Goal: Task Accomplishment & Management: Manage account settings

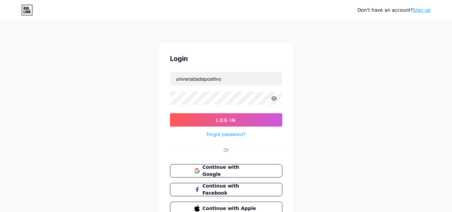
click at [258, 86] on form "universidadepositivo Log In Forgot password?" at bounding box center [226, 105] width 112 height 67
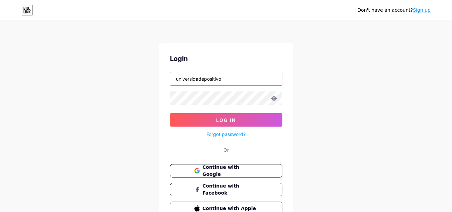
click at [261, 79] on input "universidadepositivo" at bounding box center [226, 78] width 112 height 13
type input "cruzeirodosul"
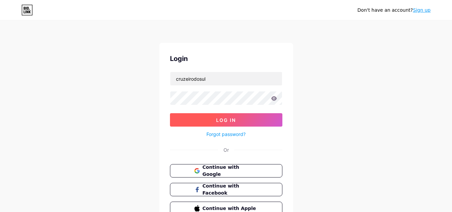
click at [265, 116] on button "Log In" at bounding box center [226, 119] width 112 height 13
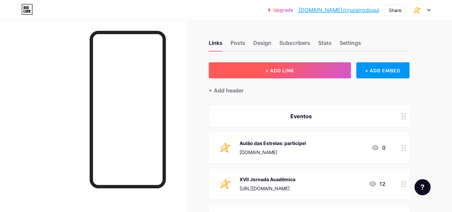
click at [325, 70] on button "+ ADD LINK" at bounding box center [280, 70] width 142 height 16
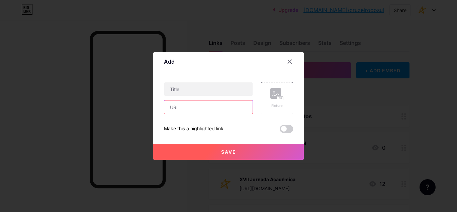
click at [188, 108] on input "text" at bounding box center [208, 106] width 88 height 13
paste input "[URL][DOMAIN_NAME]"
type input "[URL][DOMAIN_NAME]"
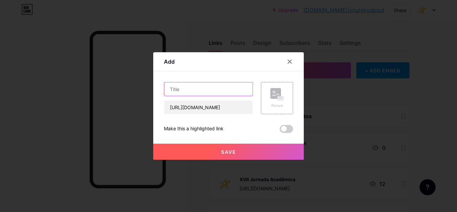
click at [216, 88] on input "text" at bounding box center [208, 88] width 88 height 13
paste input "XXVII Simpósio do Curso de Fisioterapia da [GEOGRAPHIC_DATA]"
drag, startPoint x: 196, startPoint y: 87, endPoint x: 160, endPoint y: 87, distance: 36.5
click at [160, 87] on div "Add Content YouTube Play YouTube video without leaving your page. ADD Vimeo Pla…" at bounding box center [228, 105] width 151 height 107
click at [211, 88] on input "XXVII Simpósio do Curso de Fisioterapia da [GEOGRAPHIC_DATA]" at bounding box center [208, 88] width 88 height 13
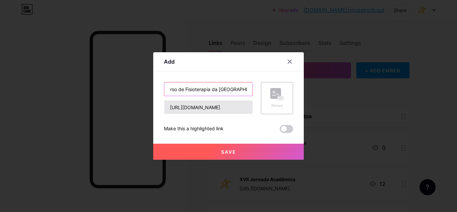
scroll to position [0, 53]
type input "XXVII Simpósio do Curso de Fisioterapia da [GEOGRAPHIC_DATA]"
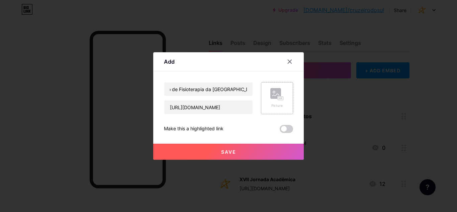
click at [287, 103] on div "Picture" at bounding box center [277, 98] width 32 height 32
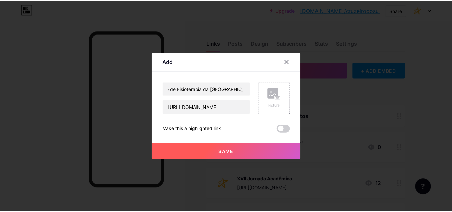
scroll to position [0, 0]
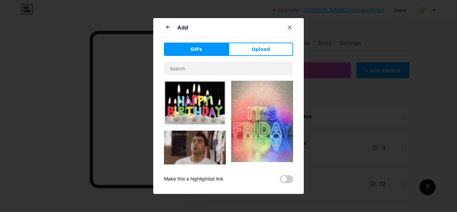
click at [260, 52] on button "Upload" at bounding box center [260, 48] width 65 height 13
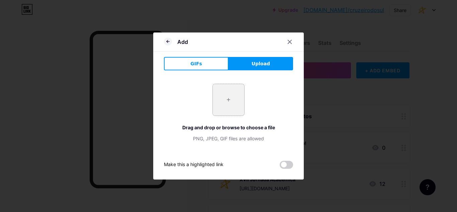
click at [242, 101] on input "file" at bounding box center [228, 99] width 31 height 31
type input "C:\fakepath\cruzeiro (1).png"
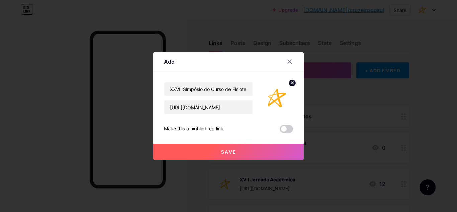
click at [256, 151] on button "Save" at bounding box center [228, 151] width 151 height 16
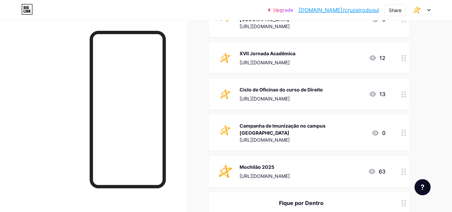
scroll to position [167, 0]
click at [294, 130] on div "Campanha de Imunização no campus [GEOGRAPHIC_DATA] [URL][DOMAIN_NAME]" at bounding box center [302, 132] width 126 height 22
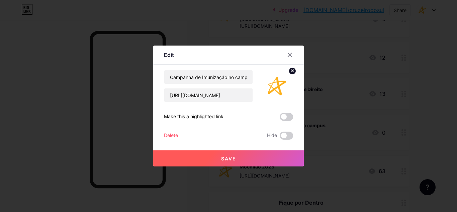
click at [173, 134] on div "Delete" at bounding box center [171, 135] width 14 height 8
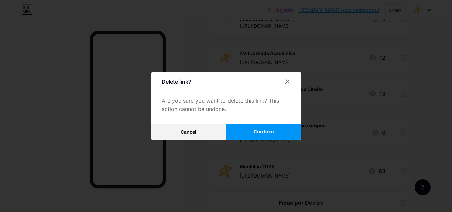
click at [269, 137] on button "Confirm" at bounding box center [263, 131] width 75 height 16
click at [269, 131] on span at bounding box center [264, 131] width 10 height 10
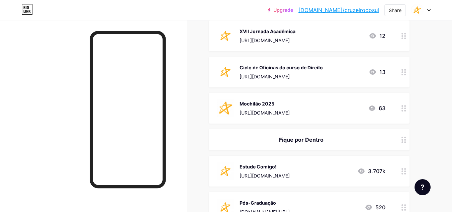
scroll to position [201, 0]
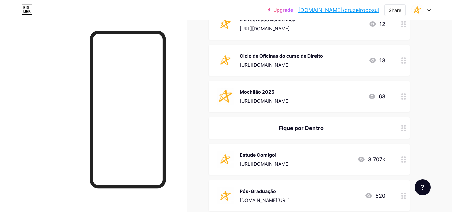
click at [282, 96] on div "Mochilão 2025 [URL][DOMAIN_NAME]" at bounding box center [264, 96] width 50 height 17
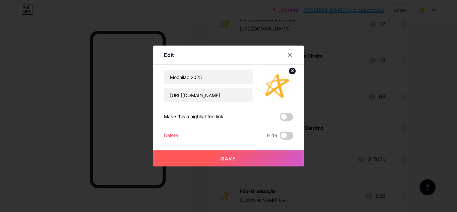
click at [173, 136] on div "Delete" at bounding box center [171, 135] width 14 height 8
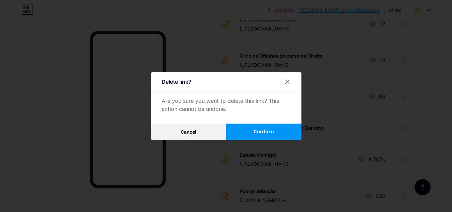
click at [257, 128] on span "Confirm" at bounding box center [263, 131] width 21 height 7
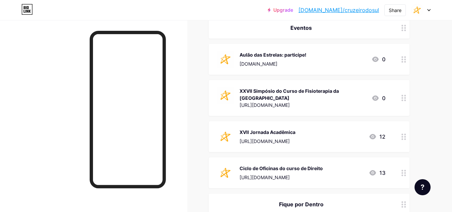
scroll to position [100, 0]
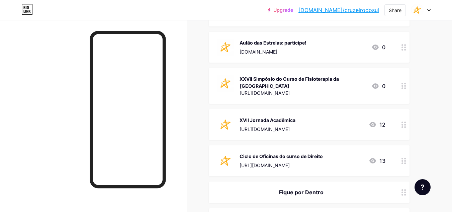
click at [281, 157] on div "Ciclo de Oficinas do curso de Direito" at bounding box center [280, 156] width 83 height 7
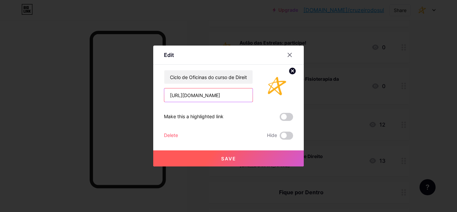
drag, startPoint x: 224, startPoint y: 95, endPoint x: 164, endPoint y: 88, distance: 60.6
click at [164, 88] on div "Edit Content YouTube Play YouTube video without leaving your page. ADD Vimeo Pl…" at bounding box center [228, 105] width 151 height 121
click at [173, 135] on div "Delete" at bounding box center [171, 135] width 14 height 8
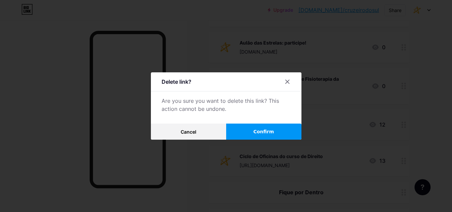
click at [270, 134] on span "Confirm" at bounding box center [263, 131] width 21 height 7
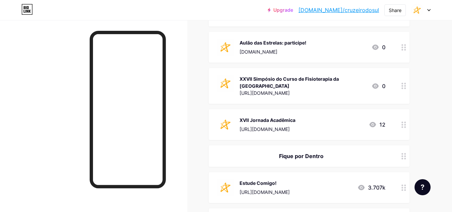
click at [270, 123] on div "XVII Jornada Acadêmica" at bounding box center [267, 119] width 56 height 7
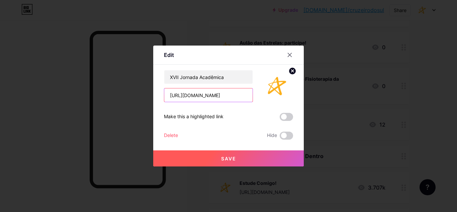
click at [225, 97] on input "[URL][DOMAIN_NAME]" at bounding box center [208, 94] width 88 height 13
click at [295, 55] on div at bounding box center [290, 55] width 12 height 12
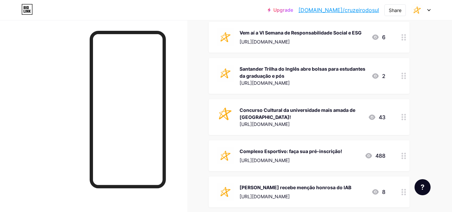
scroll to position [334, 0]
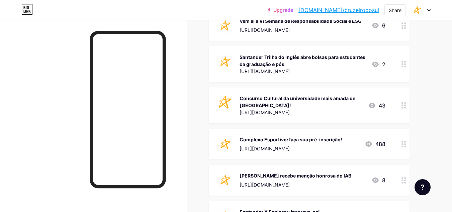
click at [342, 148] on div "Complexo Esportivo: faça sua pré-inscrição! [URL][DOMAIN_NAME] 488" at bounding box center [301, 143] width 169 height 17
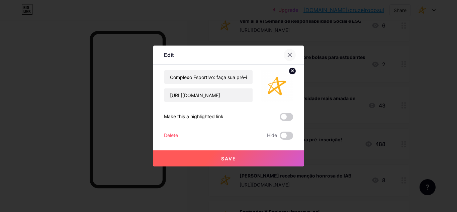
click at [290, 54] on icon at bounding box center [290, 55] width 4 height 4
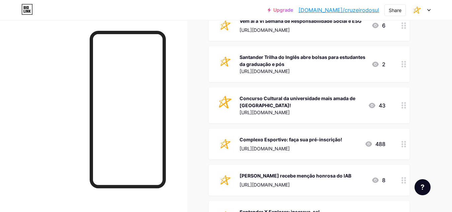
click at [314, 109] on div "[URL][DOMAIN_NAME]" at bounding box center [300, 112] width 123 height 7
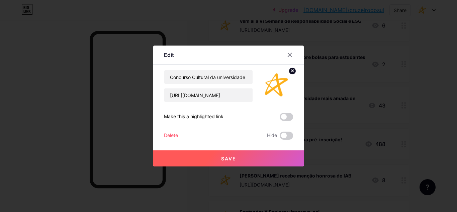
click at [166, 138] on div "Delete" at bounding box center [171, 135] width 14 height 8
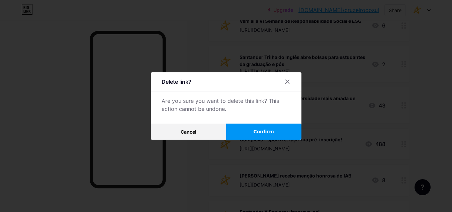
click at [266, 130] on span "Confirm" at bounding box center [263, 131] width 21 height 7
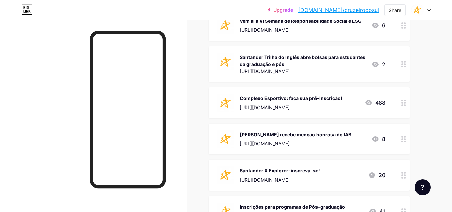
scroll to position [301, 0]
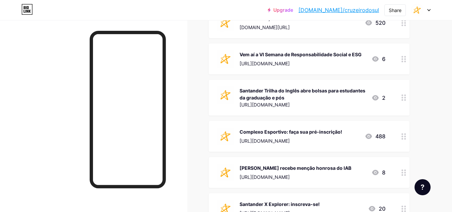
click at [276, 81] on div "Santander Trilha do Inglês abre bolsas para estudantes da graduação e pós [URL]…" at bounding box center [309, 98] width 201 height 36
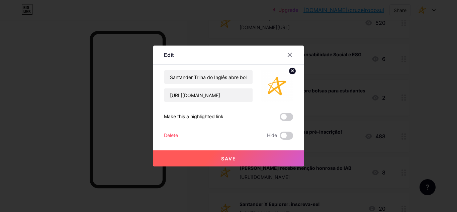
click at [174, 137] on div "Delete" at bounding box center [171, 135] width 14 height 8
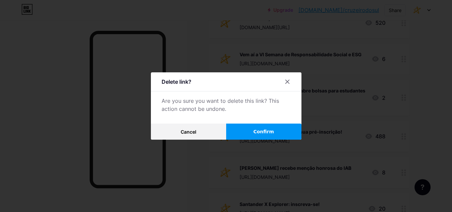
click at [248, 136] on button "Confirm" at bounding box center [263, 131] width 75 height 16
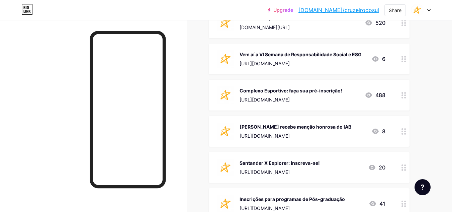
click at [282, 57] on div "Vem aí a VI Semana de Responsabilidade Social e ESG" at bounding box center [300, 54] width 122 height 7
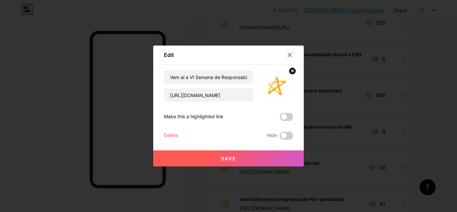
click at [173, 133] on div "Delete" at bounding box center [171, 135] width 14 height 8
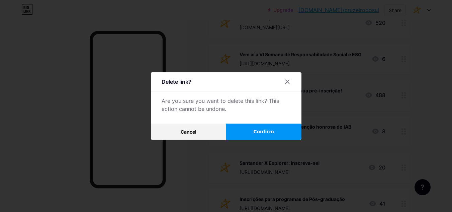
click at [276, 133] on button "Confirm" at bounding box center [263, 131] width 75 height 16
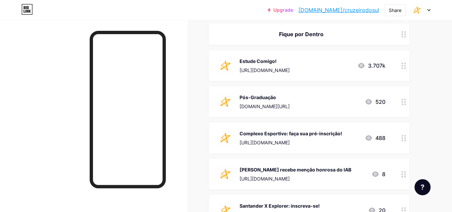
scroll to position [234, 0]
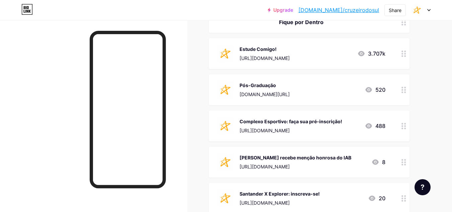
click at [276, 127] on div "[URL][DOMAIN_NAME]" at bounding box center [290, 130] width 103 height 7
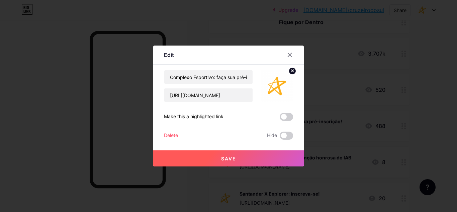
click at [165, 132] on div "Delete" at bounding box center [171, 135] width 14 height 8
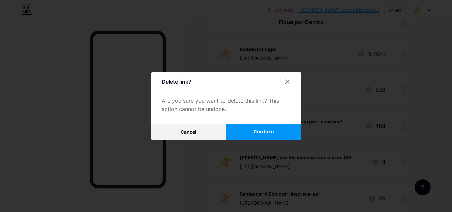
click at [244, 129] on button "Confirm" at bounding box center [263, 131] width 75 height 16
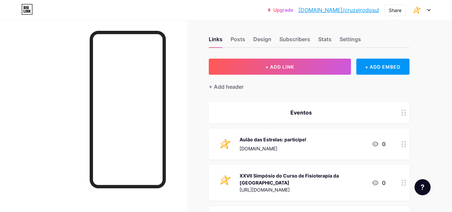
scroll to position [0, 0]
